Goal: Transaction & Acquisition: Purchase product/service

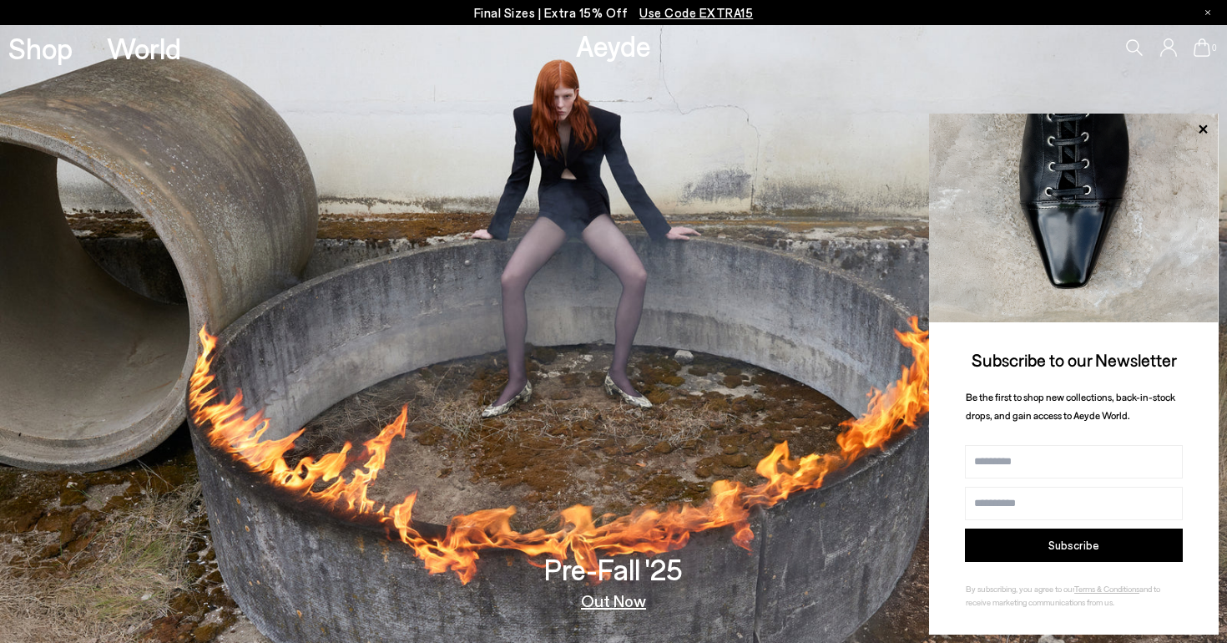
click at [606, 14] on p "Final Sizes | Extra 15% Off Use Code EXTRA15" at bounding box center [614, 13] width 280 height 21
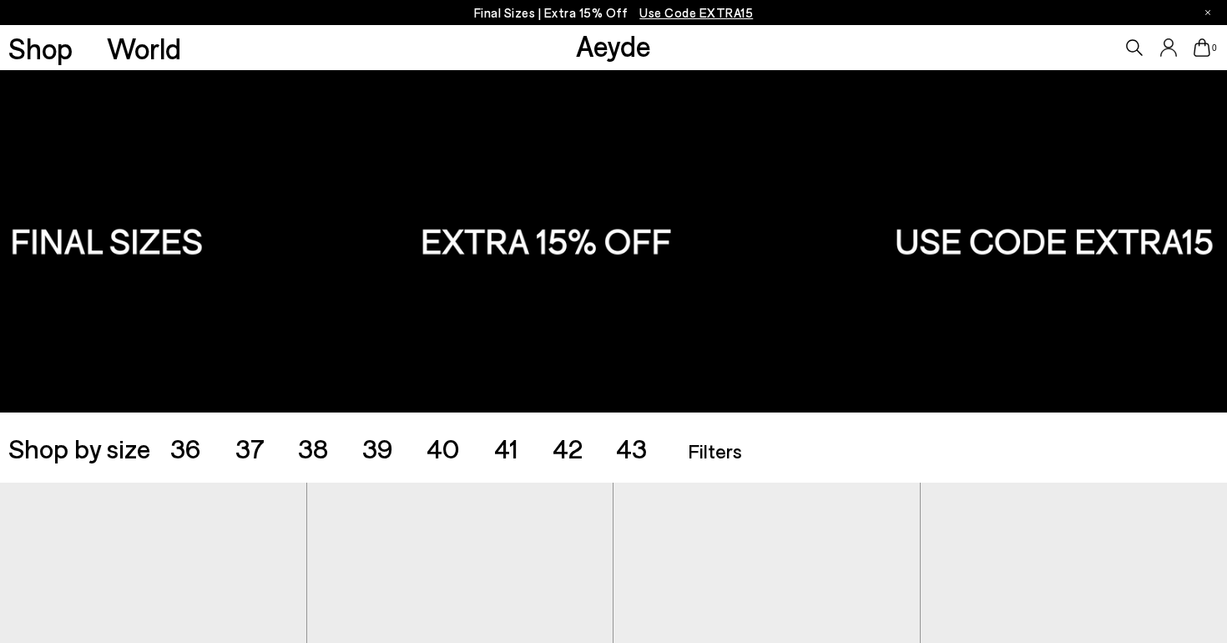
scroll to position [19, 0]
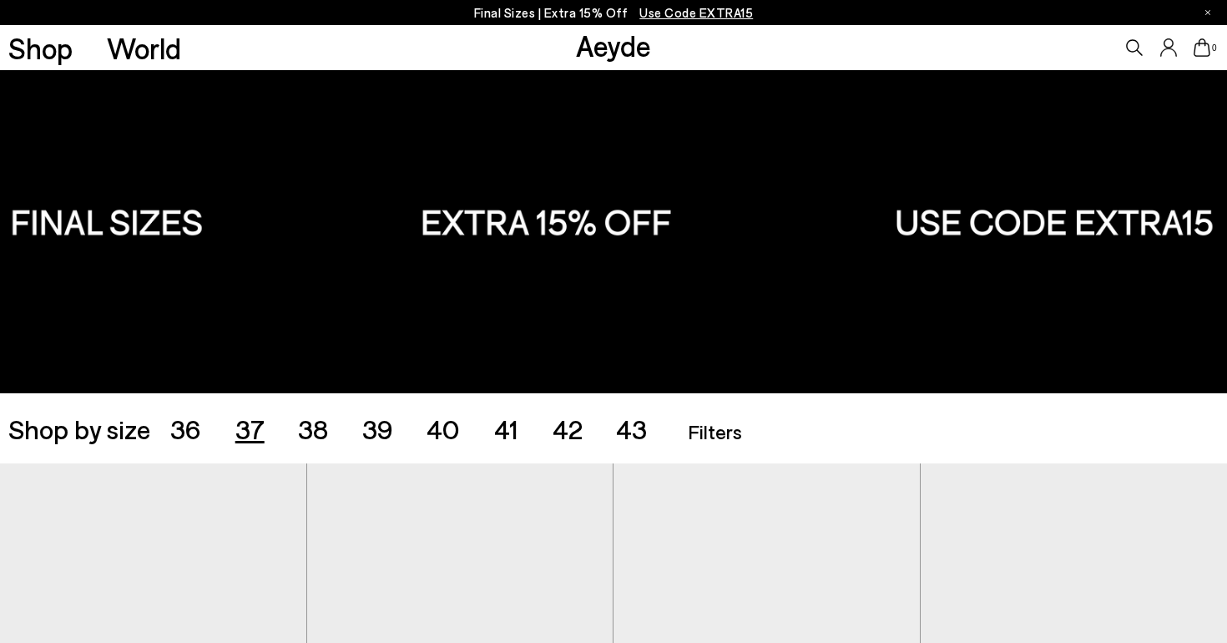
click at [252, 438] on span "37" at bounding box center [249, 428] width 29 height 32
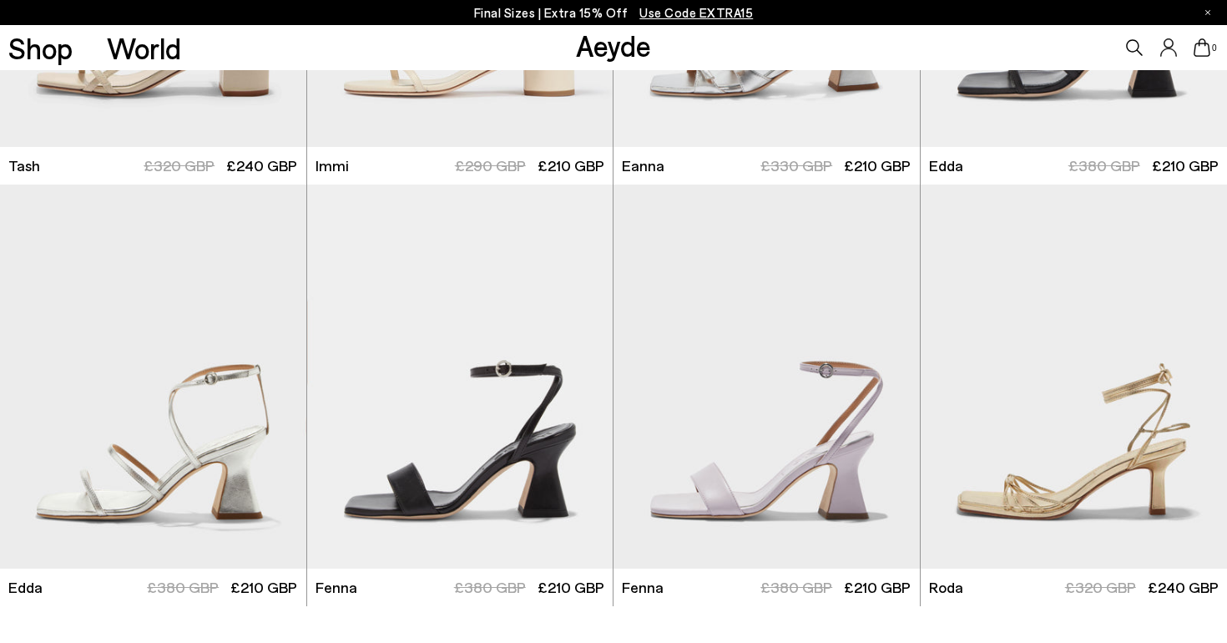
scroll to position [4023, 0]
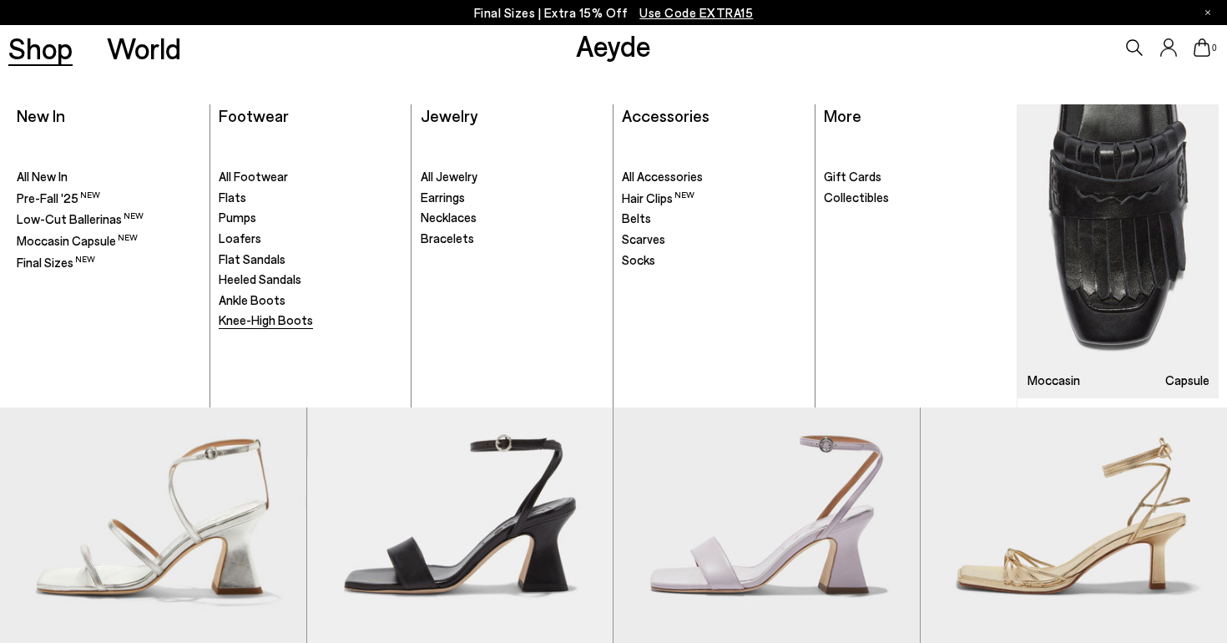
click at [262, 320] on span "Knee-High Boots" at bounding box center [266, 319] width 94 height 15
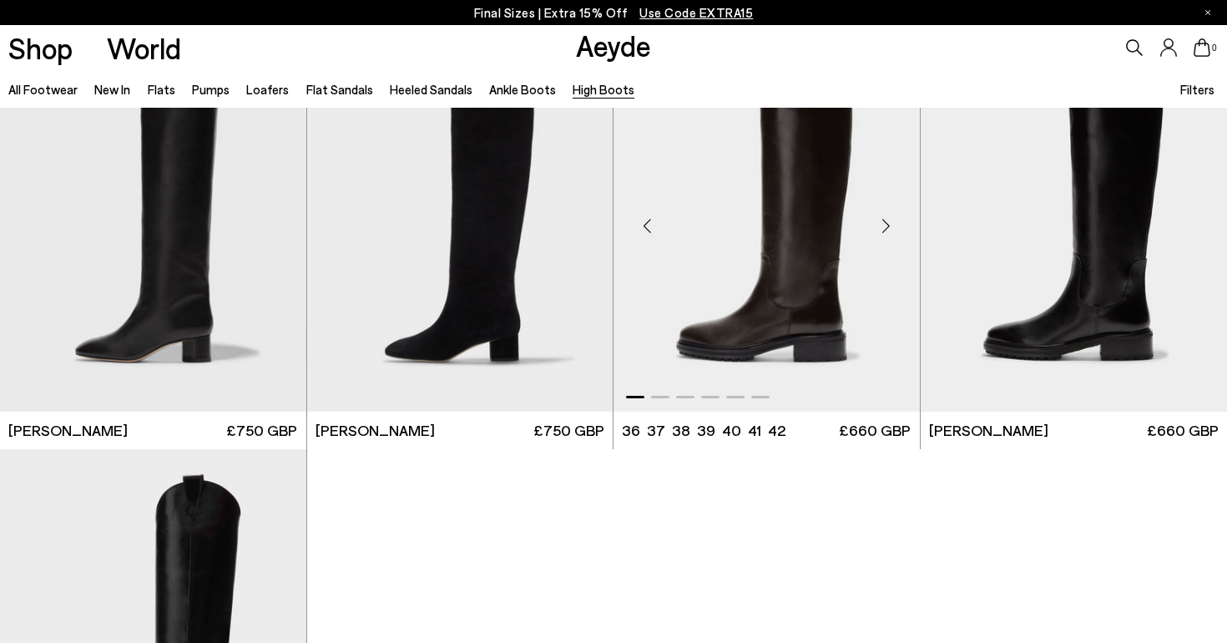
scroll to position [480, 0]
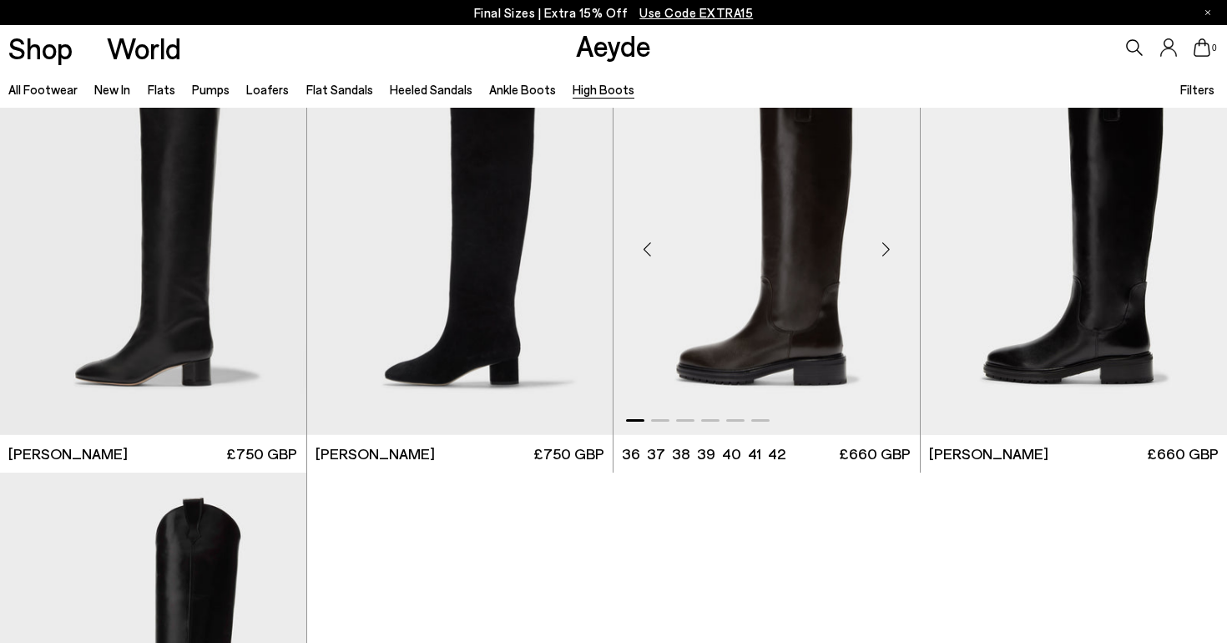
click at [890, 248] on div "Next slide" at bounding box center [886, 249] width 50 height 50
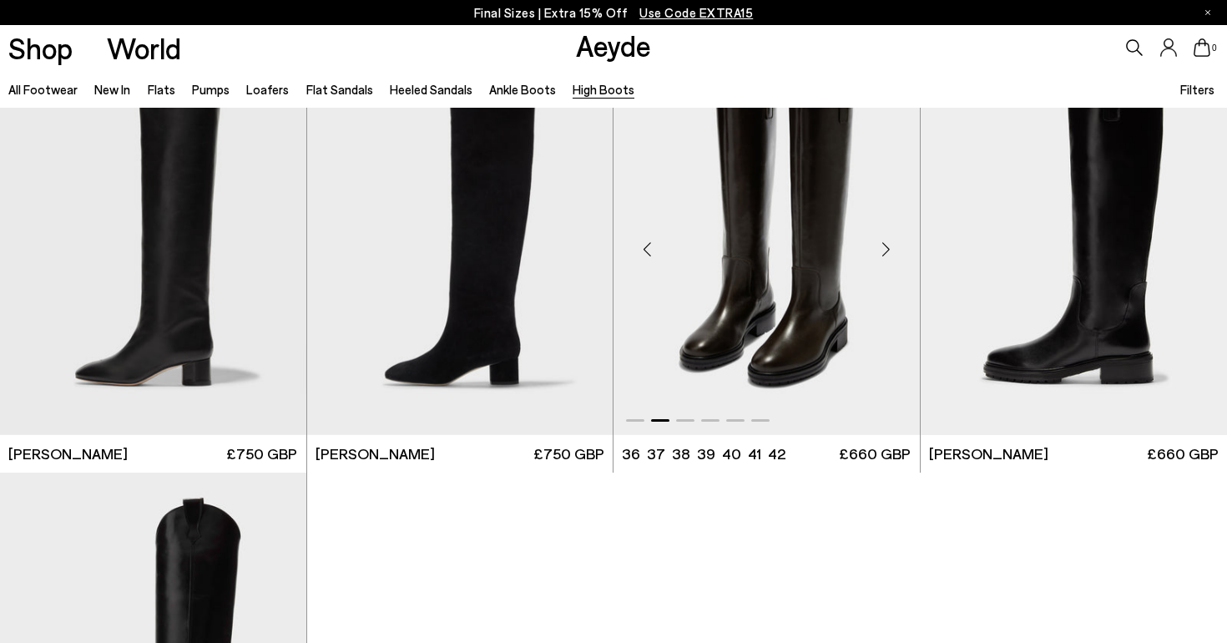
click at [889, 248] on div "Next slide" at bounding box center [886, 249] width 50 height 50
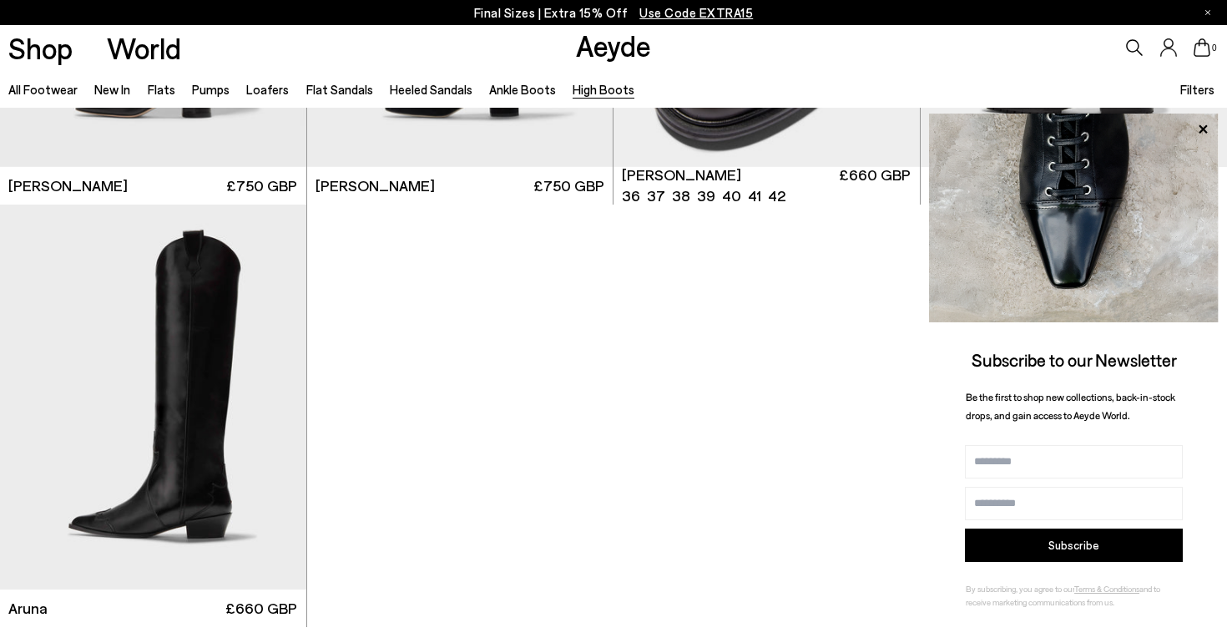
scroll to position [774, 0]
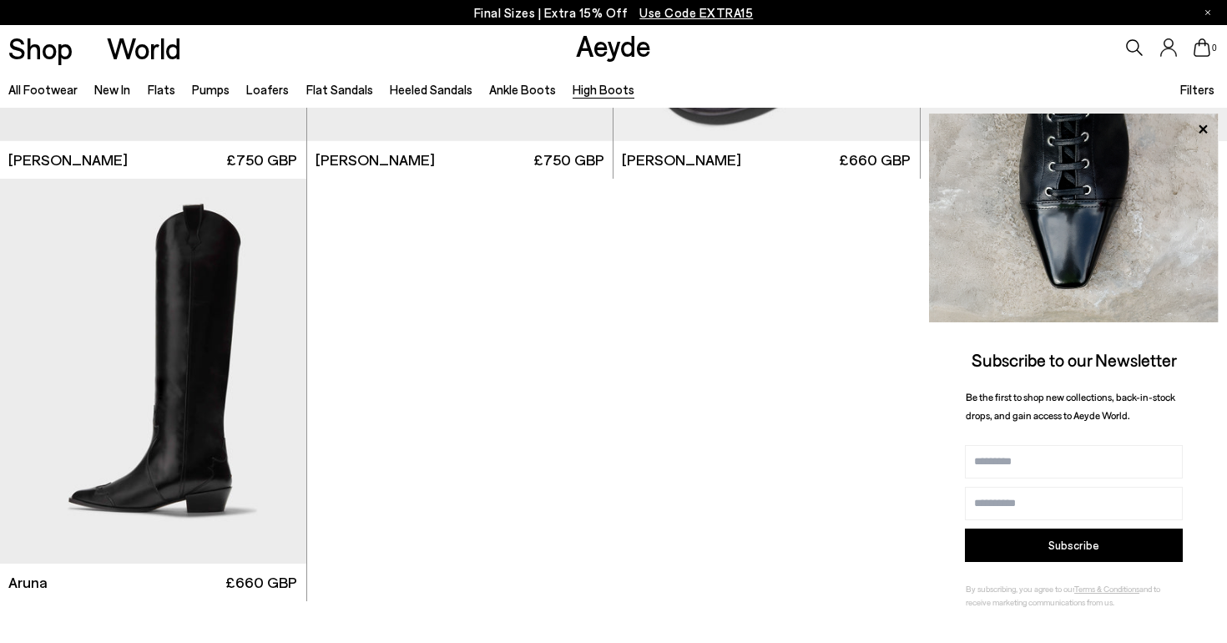
click at [270, 381] on div "Next slide" at bounding box center [273, 377] width 50 height 50
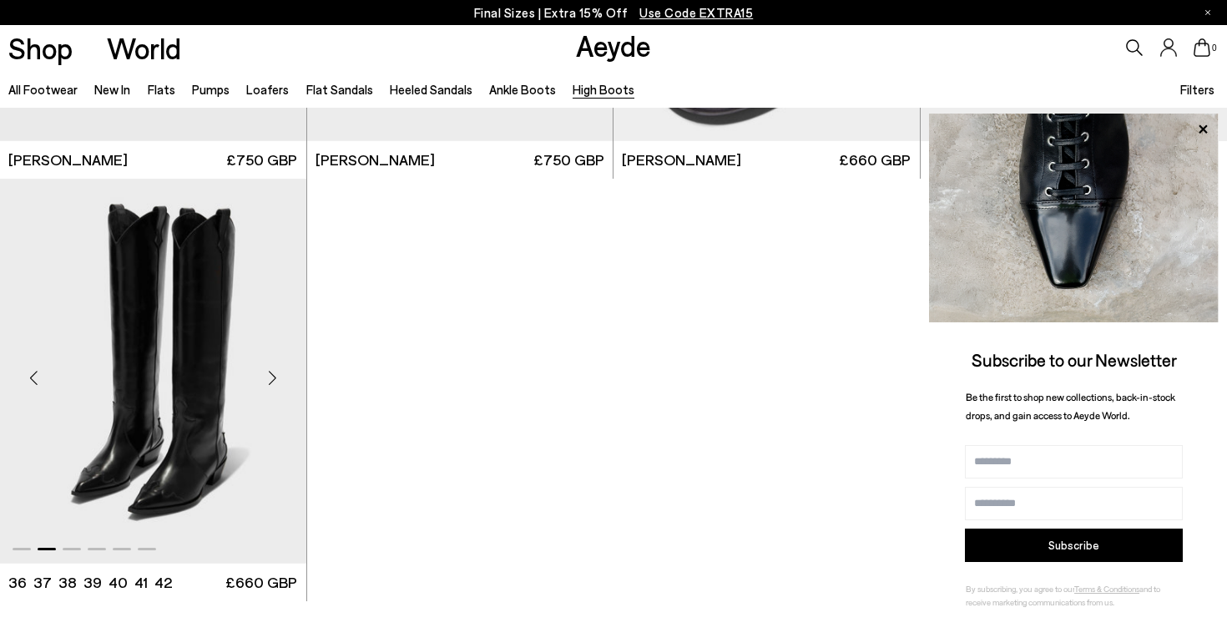
scroll to position [706, 0]
